Goal: Communication & Community: Answer question/provide support

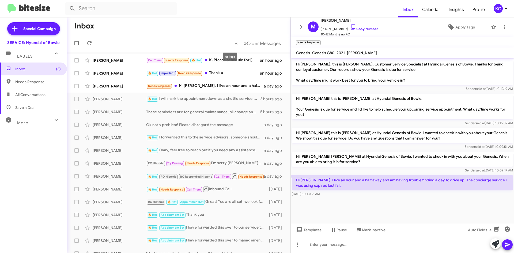
click at [220, 62] on mat-tooltip-component "No Page" at bounding box center [230, 57] width 22 height 16
click at [218, 59] on div "Call Them Needs Response 🔥 Hot K, Please schedule for Tuesday 14 Oct, at 2:30pm" at bounding box center [205, 60] width 119 height 6
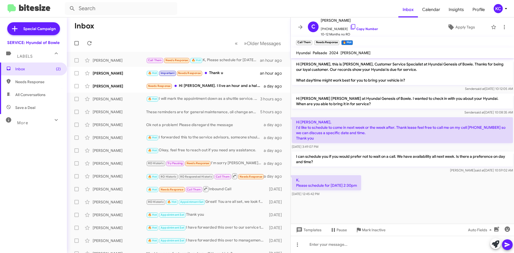
drag, startPoint x: 348, startPoint y: 27, endPoint x: 322, endPoint y: 46, distance: 33.0
click at [350, 27] on icon at bounding box center [353, 27] width 6 height 6
click at [328, 242] on div at bounding box center [402, 244] width 223 height 17
click at [324, 241] on div at bounding box center [402, 244] width 223 height 17
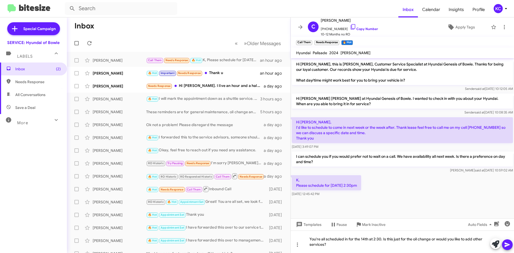
click at [508, 247] on icon at bounding box center [507, 244] width 6 height 6
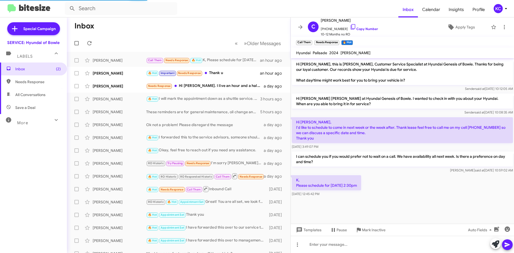
scroll to position [0, 0]
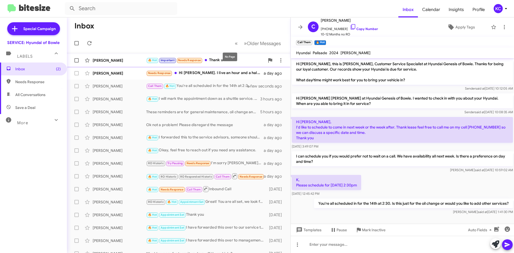
click at [219, 61] on div "🔥 Hot Important Needs Response Thank u" at bounding box center [205, 60] width 119 height 6
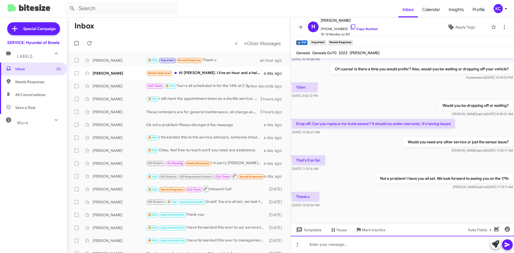
click at [378, 248] on div at bounding box center [402, 244] width 223 height 17
click at [512, 242] on button at bounding box center [507, 244] width 11 height 11
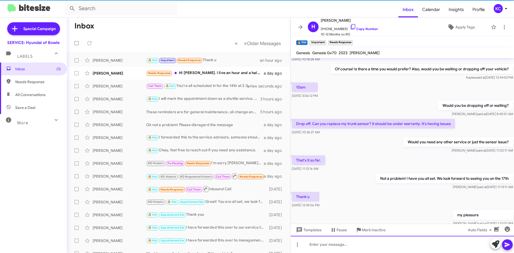
scroll to position [0, 0]
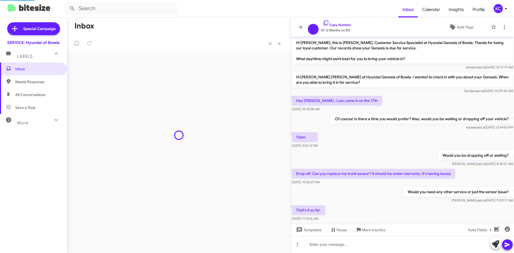
scroll to position [69, 0]
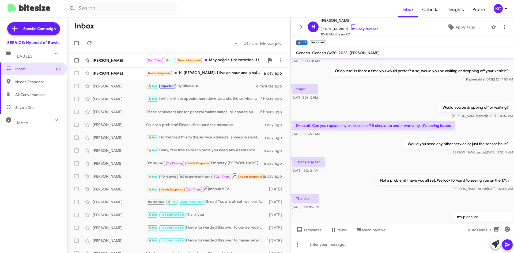
click at [223, 59] on div "Call Them 🔥 Hot Needs Response May need a tire rotation if it is time. Also wou…" at bounding box center [205, 60] width 119 height 6
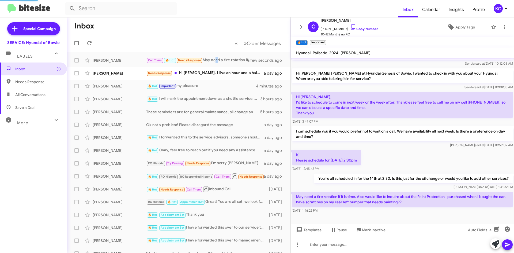
scroll to position [25, 0]
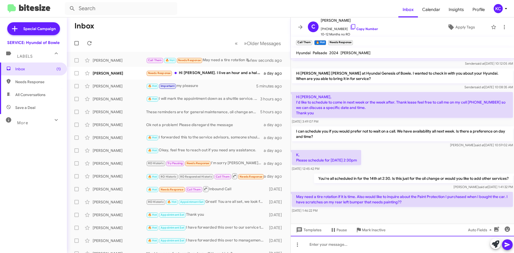
click at [357, 242] on div at bounding box center [402, 244] width 223 height 17
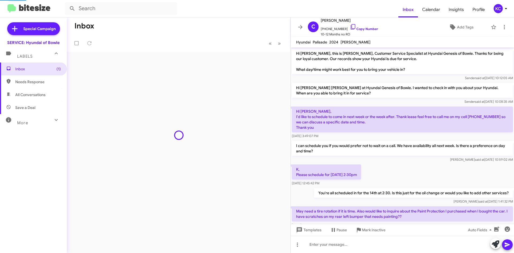
scroll to position [4, 0]
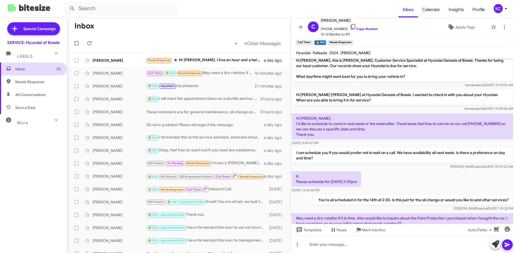
click at [50, 70] on span "Inbox (1)" at bounding box center [38, 68] width 46 height 5
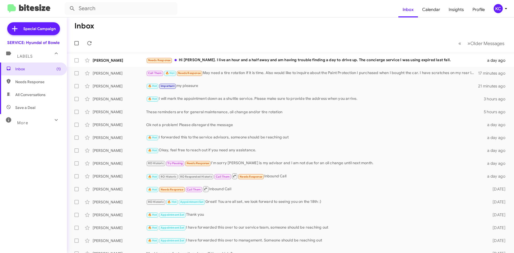
click at [500, 10] on div "KC" at bounding box center [498, 8] width 9 height 9
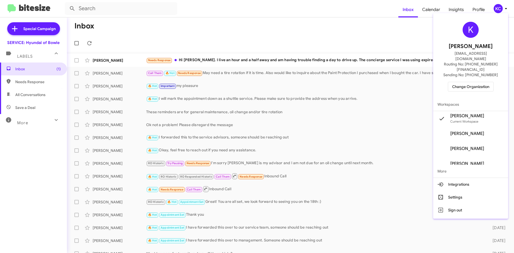
click at [479, 82] on span "Change Organization" at bounding box center [471, 86] width 37 height 9
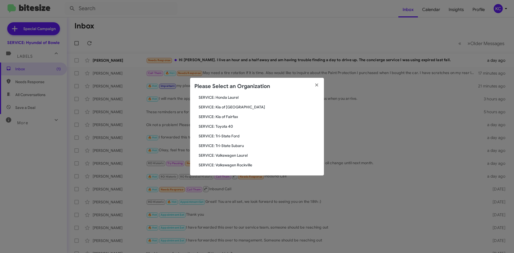
scroll to position [89, 0]
click at [238, 147] on span "SERVICE: Tri-State Subaru" at bounding box center [259, 144] width 121 height 5
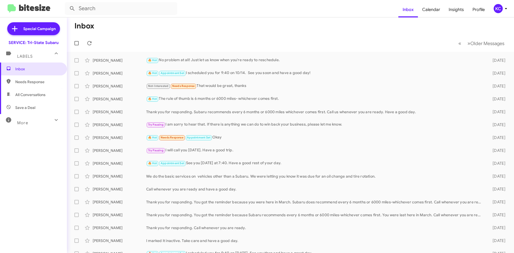
click at [494, 9] on div "KC" at bounding box center [498, 8] width 9 height 9
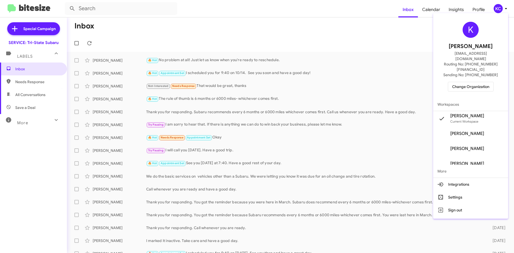
click at [478, 82] on span "Change Organization" at bounding box center [471, 86] width 37 height 9
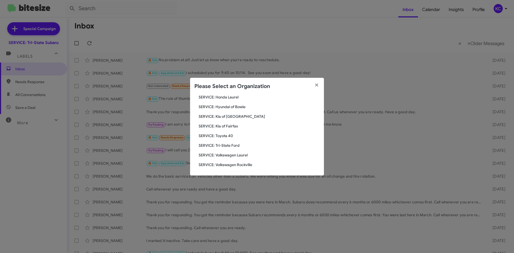
scroll to position [89, 0]
click at [230, 143] on span "SERVICE: Tri-State Ford" at bounding box center [259, 144] width 121 height 5
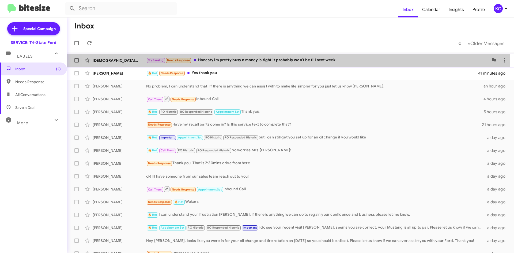
click at [262, 61] on div "Try Pausing Needs Response Honesty im pretty busy n money is tight it probably …" at bounding box center [317, 60] width 342 height 6
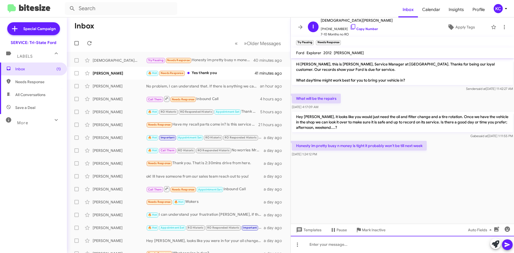
click at [350, 248] on div at bounding box center [402, 244] width 223 height 17
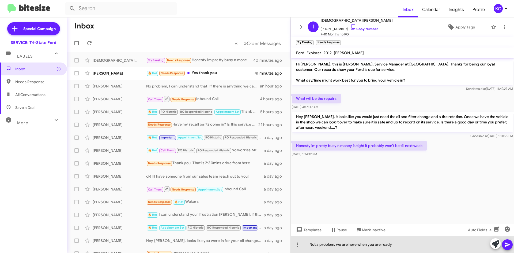
click at [401, 244] on div "Not a problem, we are here when you are ready" at bounding box center [402, 244] width 223 height 17
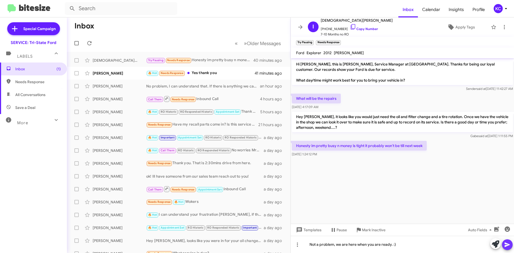
click at [506, 246] on icon at bounding box center [507, 244] width 6 height 6
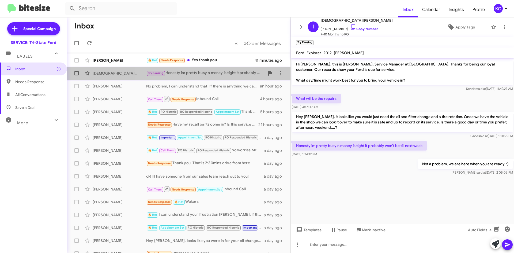
click at [222, 79] on span "Isaiah Austin Try Pausing Honesty im pretty busy n money is tight it probably w…" at bounding box center [179, 73] width 224 height 13
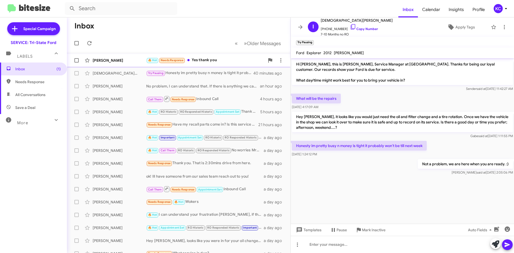
click at [221, 61] on div "🔥 Hot Needs Response Yes thank you" at bounding box center [205, 60] width 119 height 6
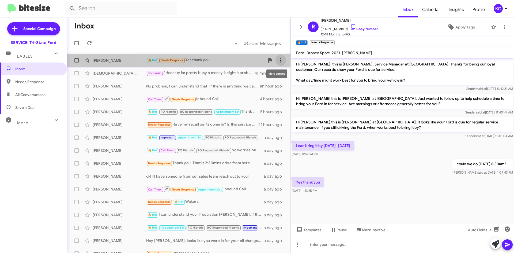
click at [279, 59] on icon at bounding box center [281, 60] width 6 height 6
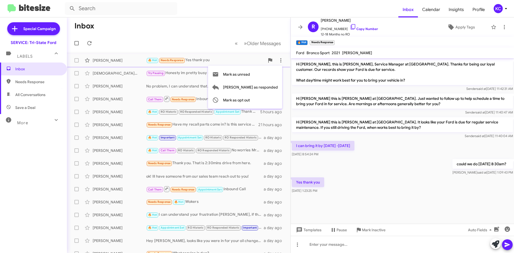
click at [277, 60] on div at bounding box center [257, 126] width 514 height 253
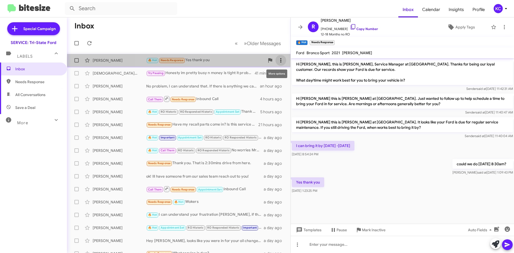
click at [278, 61] on icon at bounding box center [281, 60] width 6 height 6
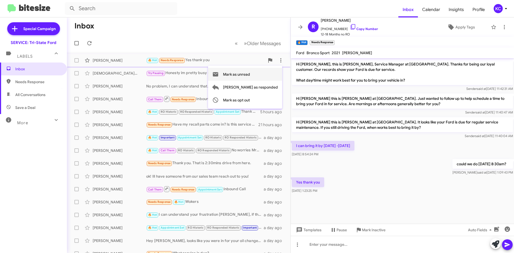
click at [275, 74] on button "Mark as unread" at bounding box center [245, 74] width 74 height 13
click at [497, 8] on div "KC" at bounding box center [498, 8] width 9 height 9
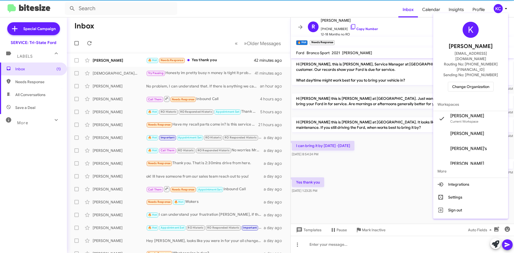
click at [480, 82] on span "Change Organization" at bounding box center [471, 86] width 37 height 9
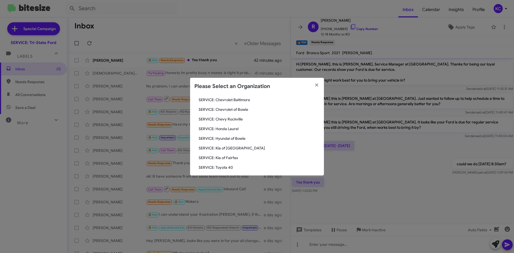
scroll to position [89, 0]
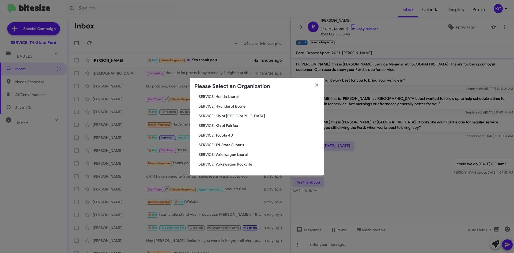
click at [228, 128] on span "SERVICE: Kia of Fairfax" at bounding box center [259, 125] width 121 height 5
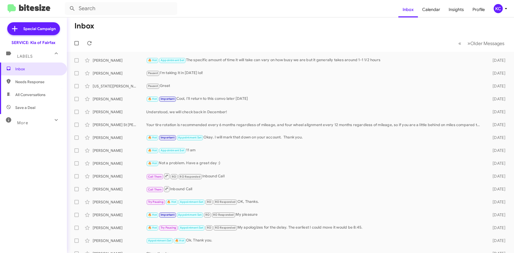
click at [497, 5] on div "KC" at bounding box center [498, 8] width 9 height 9
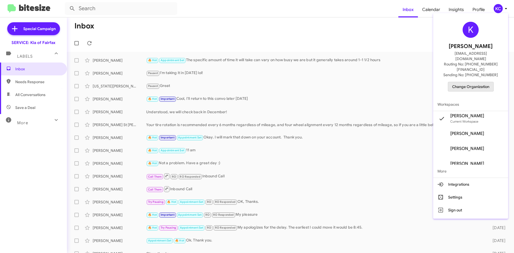
click at [483, 82] on span "Change Organization" at bounding box center [471, 86] width 37 height 9
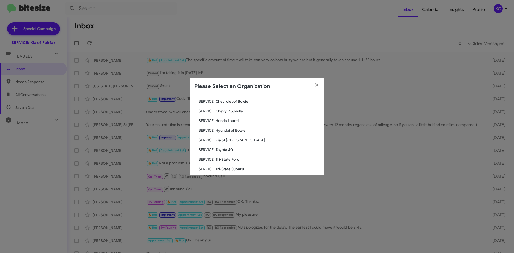
scroll to position [80, 0]
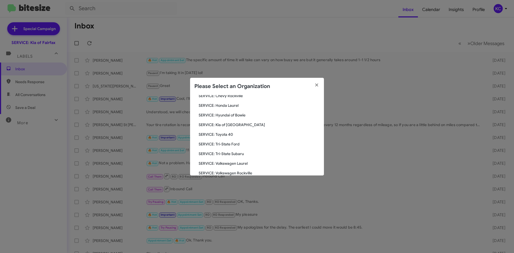
click at [234, 125] on span "SERVICE: Kia of [GEOGRAPHIC_DATA]" at bounding box center [259, 124] width 121 height 5
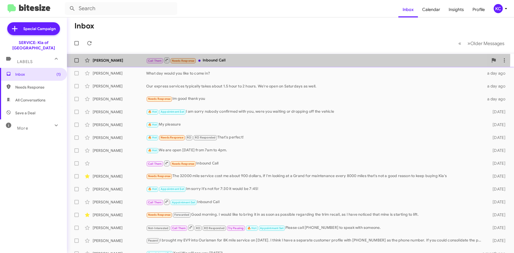
click at [227, 58] on div "Call Them Needs Response Inbound Call" at bounding box center [317, 60] width 342 height 7
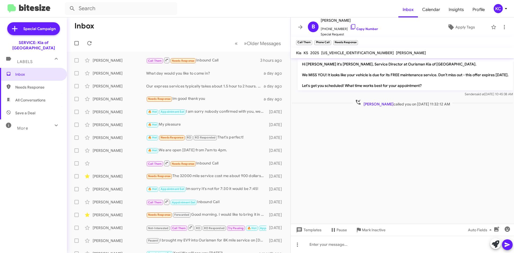
click at [493, 10] on button "KC" at bounding box center [498, 8] width 19 height 9
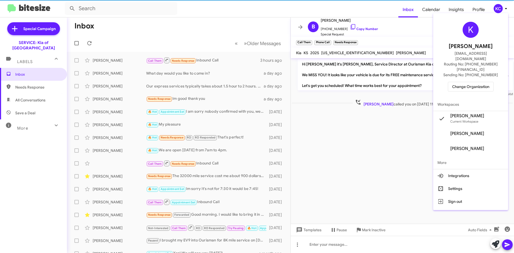
click at [482, 82] on span "Change Organization" at bounding box center [471, 86] width 37 height 9
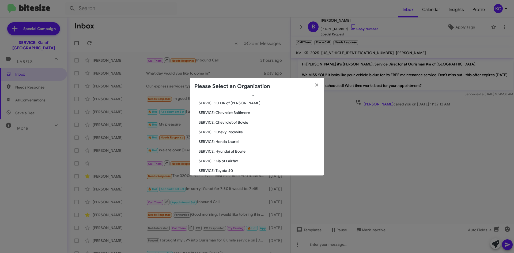
scroll to position [54, 0]
click at [234, 142] on span "SERVICE: Hyundai of Bowie" at bounding box center [259, 141] width 121 height 5
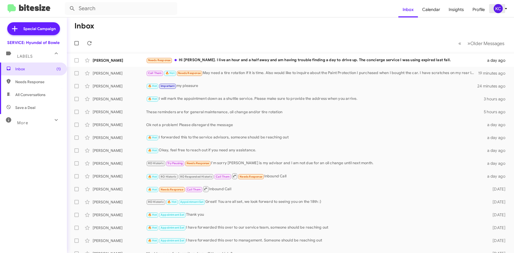
click at [494, 10] on div "KC" at bounding box center [498, 8] width 9 height 9
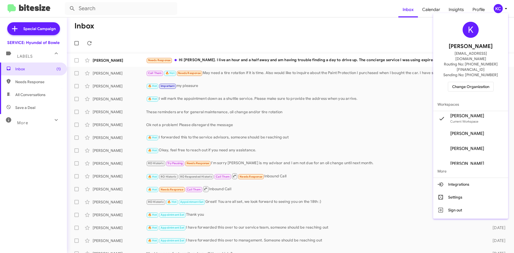
click at [469, 82] on span "Change Organization" at bounding box center [471, 86] width 37 height 9
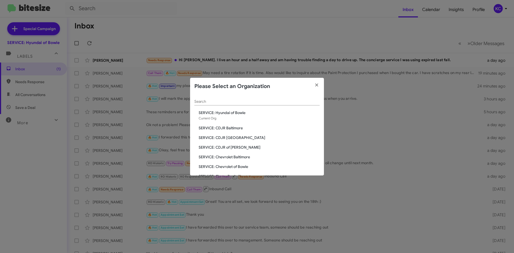
click at [232, 147] on span "SERVICE: CDJR of [PERSON_NAME]" at bounding box center [259, 146] width 121 height 5
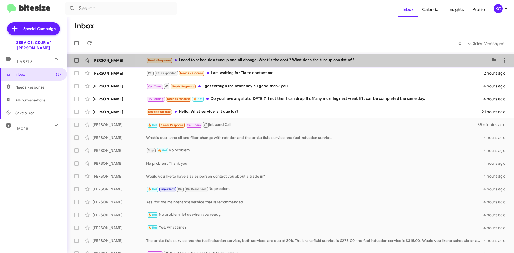
click at [442, 59] on div "Needs Response I need to schedule a tuneup and oil change. What is the cost ? W…" at bounding box center [317, 60] width 342 height 6
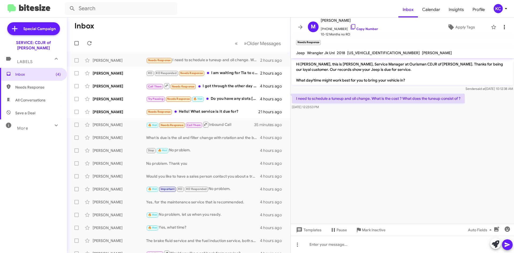
click at [499, 22] on mat-toolbar "M [PERSON_NAME] [PHONE_NUMBER] Copy Number 10-12 Months no RO Apply Tags" at bounding box center [402, 26] width 223 height 19
click at [502, 24] on icon at bounding box center [505, 27] width 6 height 6
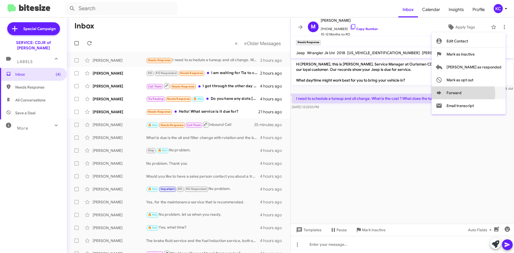
click at [485, 94] on button "Forward" at bounding box center [469, 92] width 74 height 13
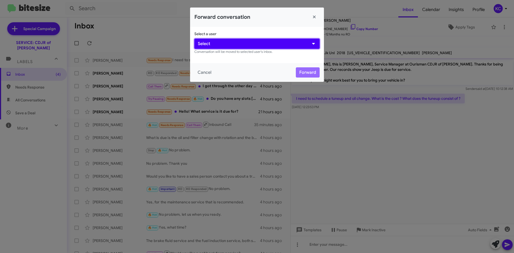
click at [294, 44] on button "Select" at bounding box center [257, 44] width 125 height 10
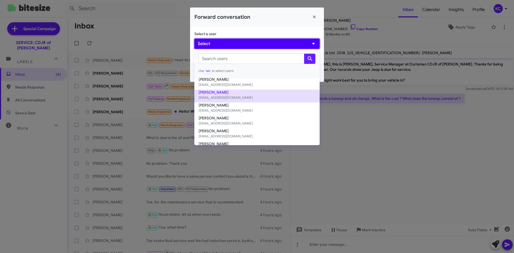
scroll to position [54, 0]
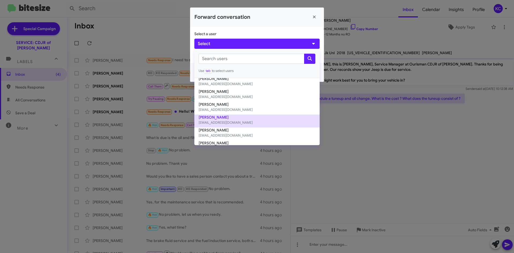
click at [266, 122] on small "[EMAIL_ADDRESS][DOMAIN_NAME]" at bounding box center [257, 122] width 117 height 5
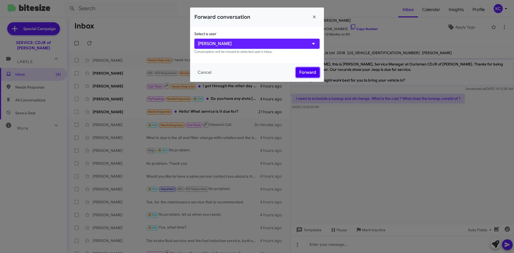
click at [309, 71] on button "Forward" at bounding box center [308, 72] width 24 height 10
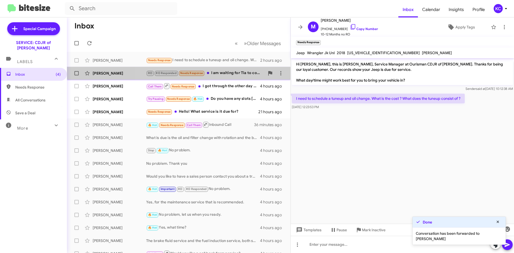
click at [227, 70] on div "[PERSON_NAME] RO RO Responded Needs Response I am waiting for Tia to contact me…" at bounding box center [178, 73] width 215 height 11
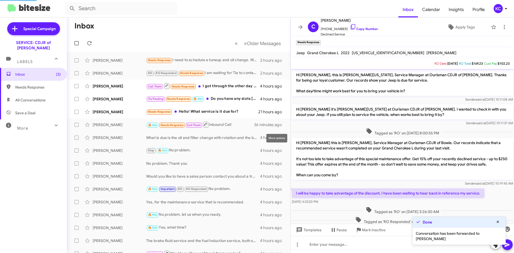
scroll to position [50, 0]
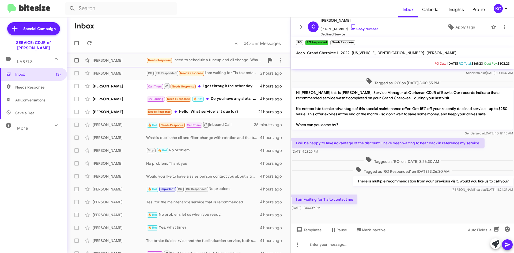
click at [213, 57] on div "Needs Response I need to schedule a tuneup and oil change. What is the cost ? W…" at bounding box center [205, 60] width 119 height 6
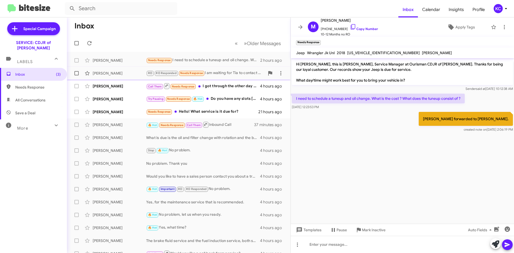
click at [233, 73] on div "RO RO Responded Needs Response I am waiting for Tia to contact me" at bounding box center [205, 73] width 119 height 6
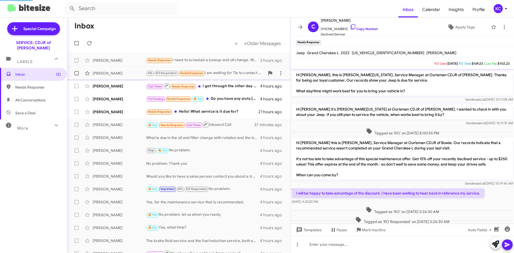
scroll to position [50, 0]
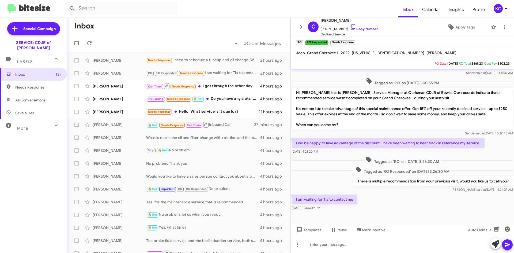
click at [174, 30] on mat-toolbar-row "Inbox" at bounding box center [179, 25] width 224 height 17
drag, startPoint x: 349, startPoint y: 25, endPoint x: 344, endPoint y: 28, distance: 5.4
click at [350, 25] on icon at bounding box center [353, 27] width 6 height 6
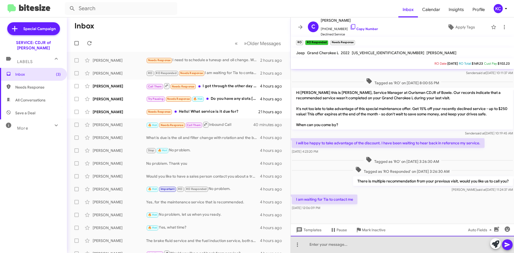
click at [387, 244] on div at bounding box center [402, 244] width 223 height 17
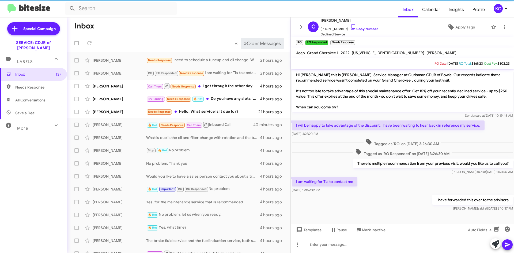
scroll to position [70, 0]
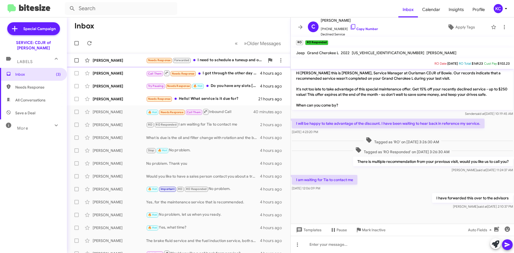
click at [227, 63] on div "Needs Response Forwarded I need to schedule a tuneup and oil change. What is th…" at bounding box center [205, 60] width 119 height 6
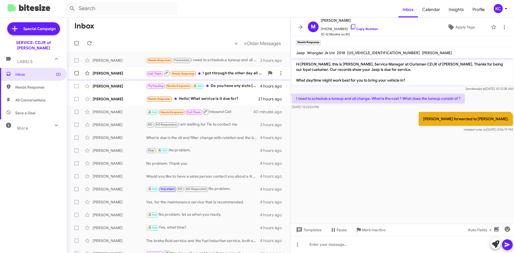
click at [226, 72] on div "Call Them Needs Response I got through the other day all good thank you!" at bounding box center [205, 73] width 119 height 7
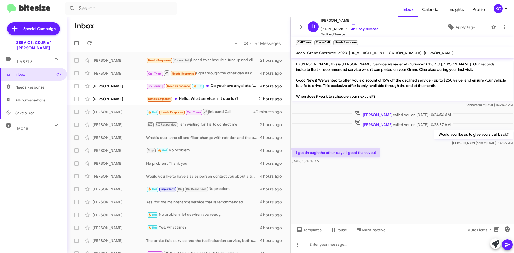
click at [374, 246] on div at bounding box center [402, 244] width 223 height 17
click at [507, 242] on icon at bounding box center [507, 244] width 6 height 6
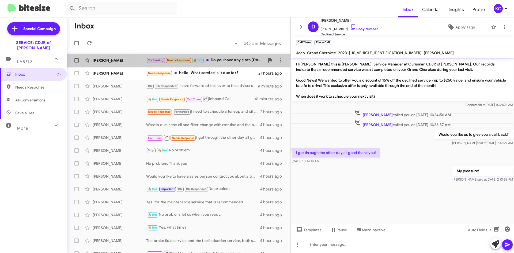
click at [225, 61] on div "Try Pausing Needs Response 🔥 Hot Do you have any slots [DATE]? If not then I ca…" at bounding box center [205, 60] width 119 height 6
